Goal: Task Accomplishment & Management: Use online tool/utility

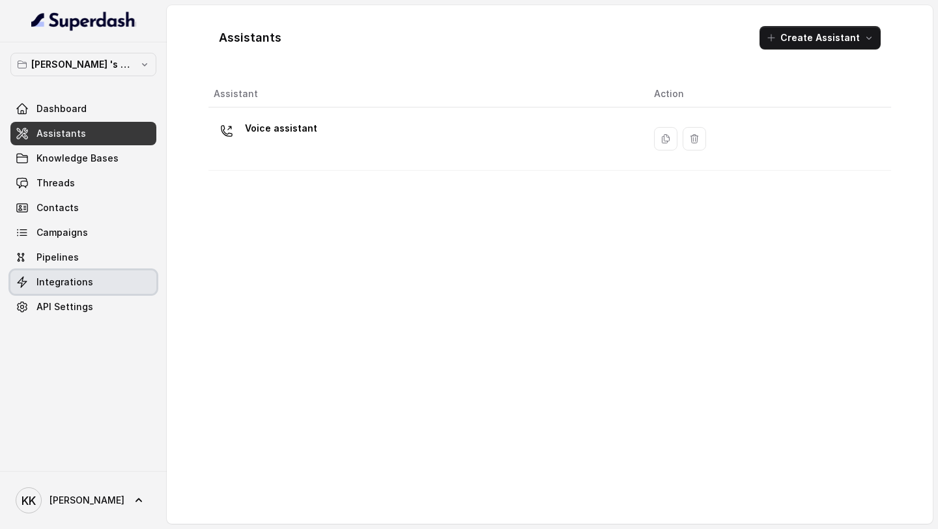
click at [70, 292] on link "Integrations" at bounding box center [83, 281] width 146 height 23
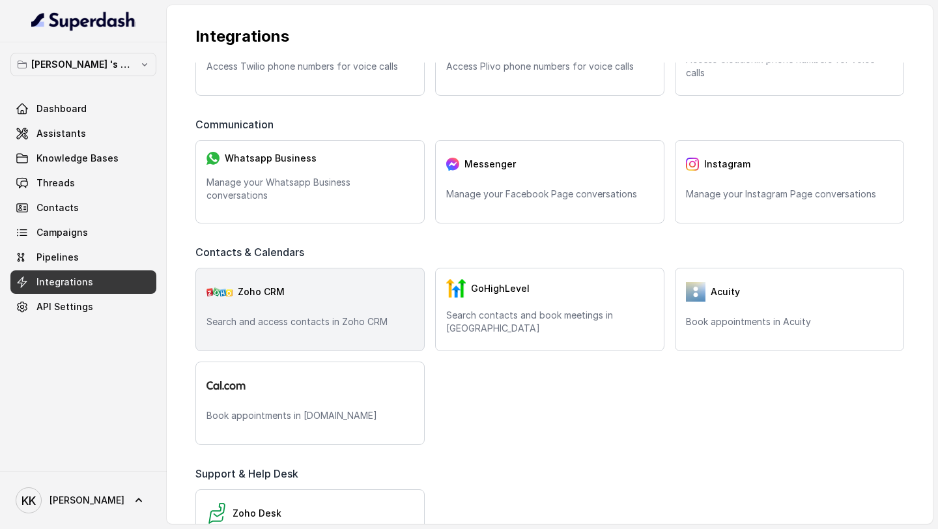
scroll to position [98, 0]
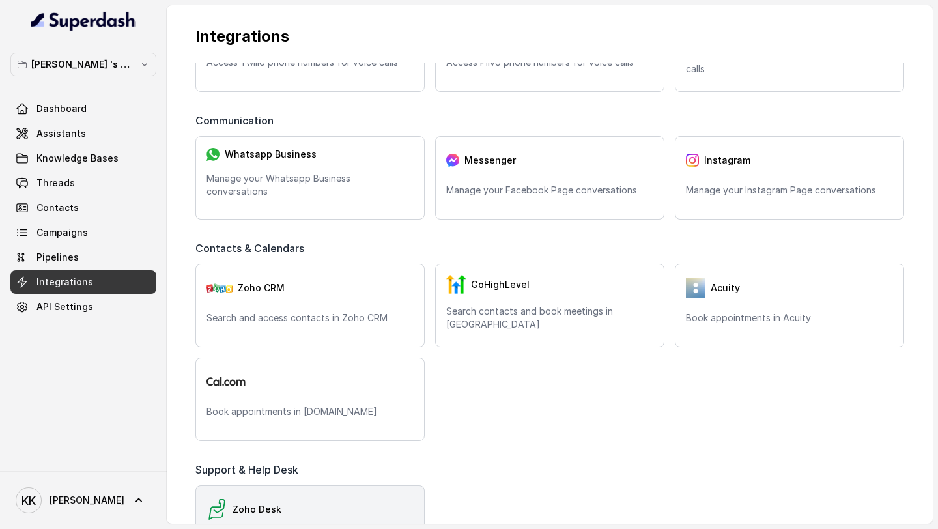
click at [298, 499] on div "Zoho Desk" at bounding box center [310, 510] width 207 height 26
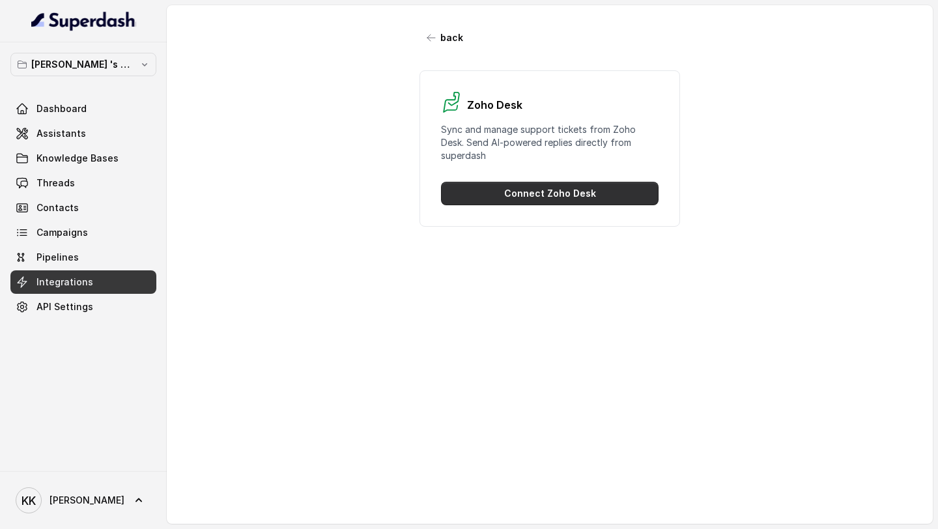
click at [568, 190] on button "Connect Zoho Desk" at bounding box center [550, 193] width 218 height 23
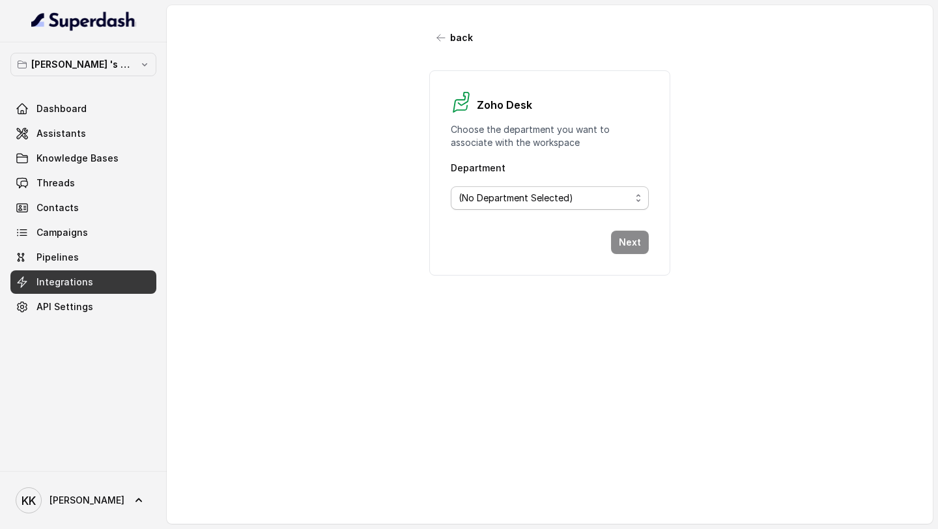
click at [592, 197] on div "(No Department Selected)" at bounding box center [545, 198] width 173 height 16
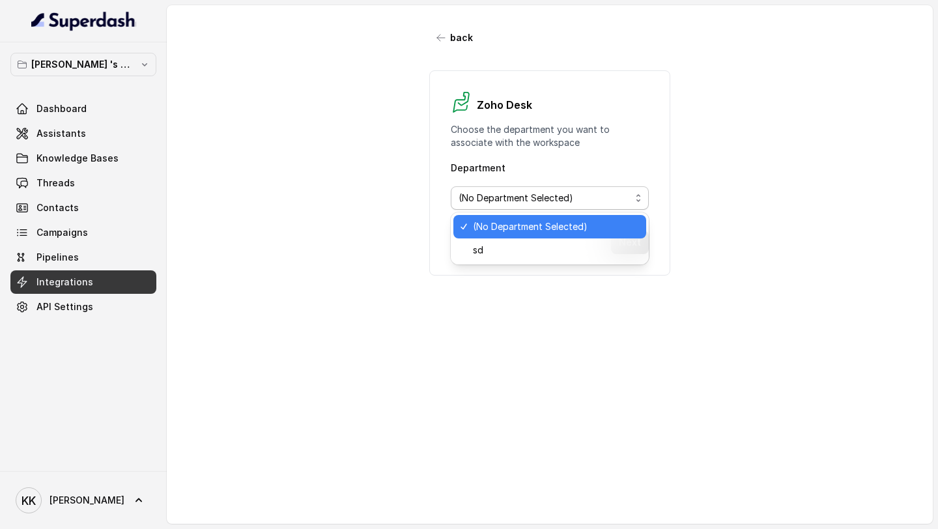
click at [394, 222] on div "back Zoho Desk Choose the department you want to associate with the workspace D…" at bounding box center [550, 264] width 766 height 519
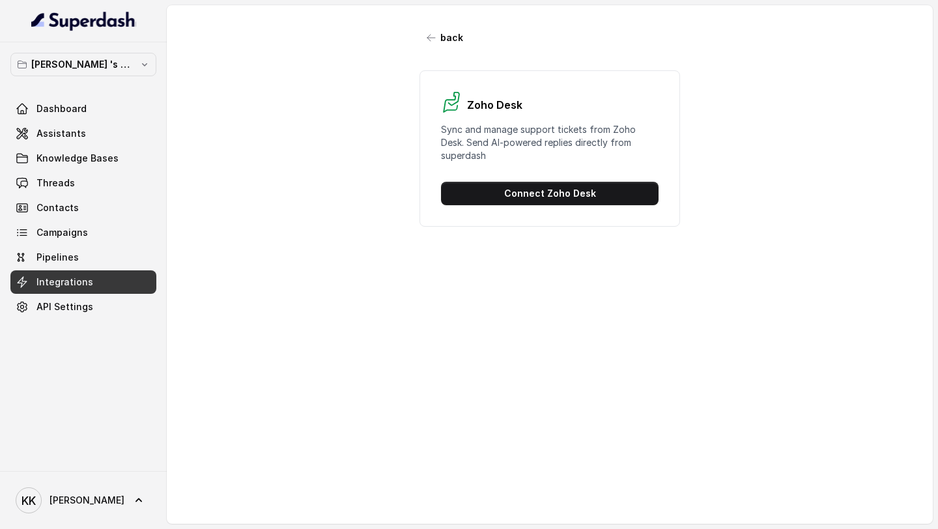
click at [81, 293] on link "Integrations" at bounding box center [83, 281] width 146 height 23
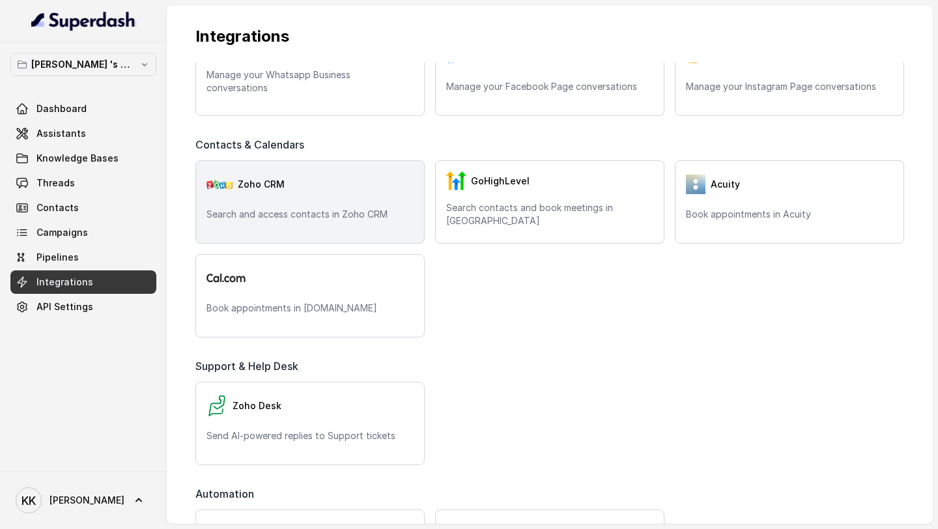
scroll to position [204, 0]
